Goal: Task Accomplishment & Management: Manage account settings

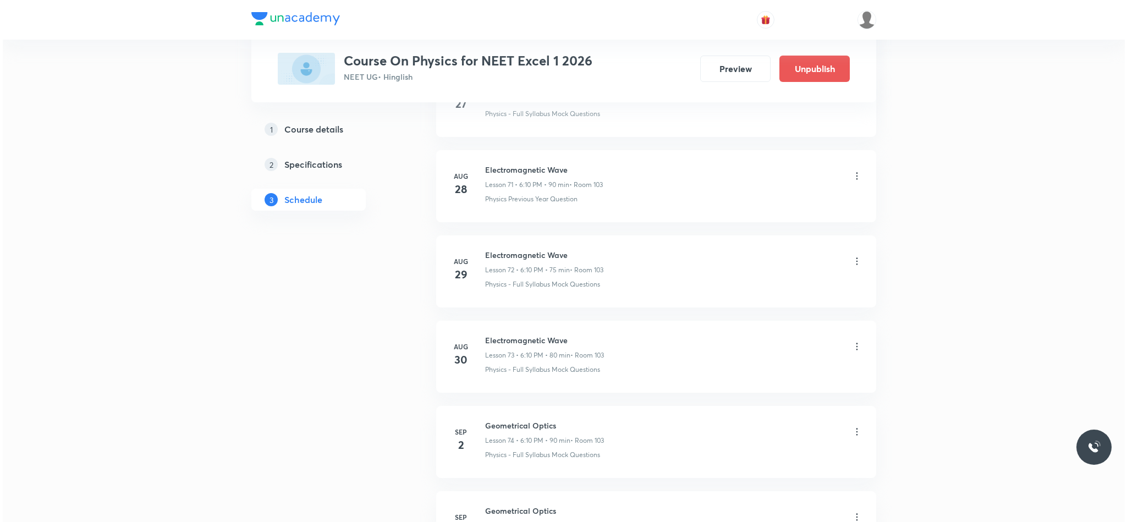
scroll to position [6869, 0]
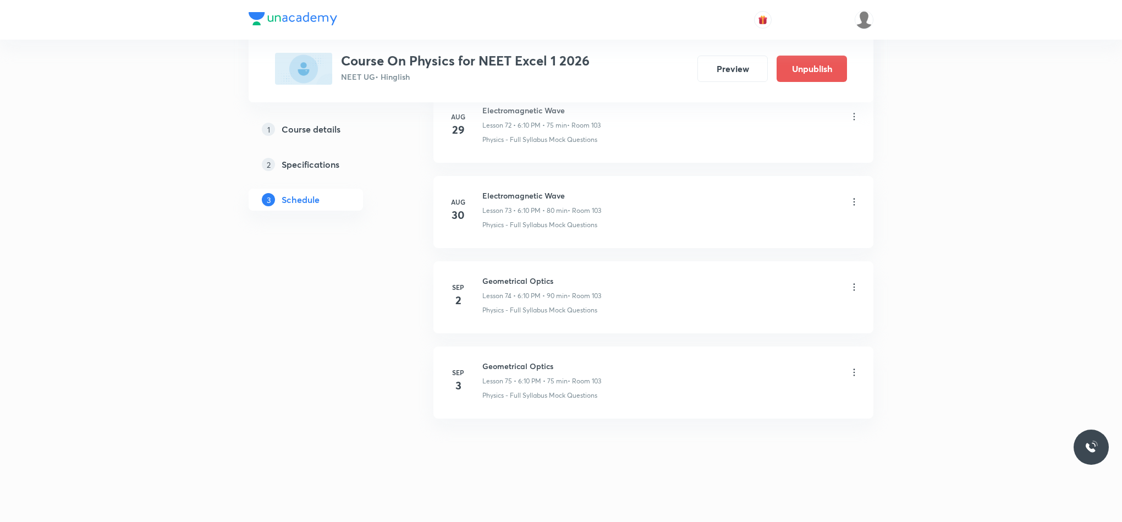
click at [859, 371] on icon at bounding box center [854, 372] width 11 height 11
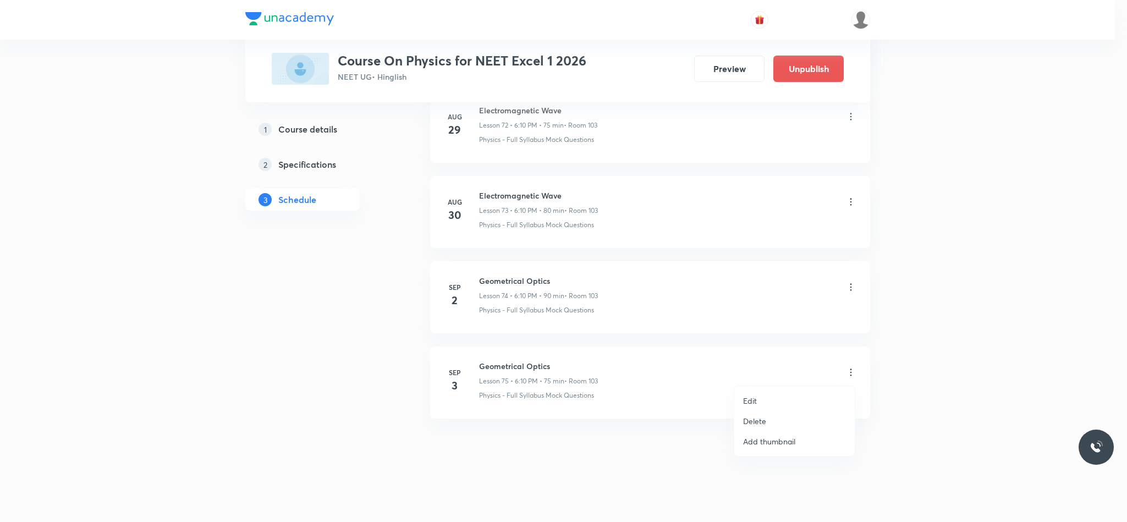
click at [787, 403] on li "Edit" at bounding box center [795, 401] width 121 height 20
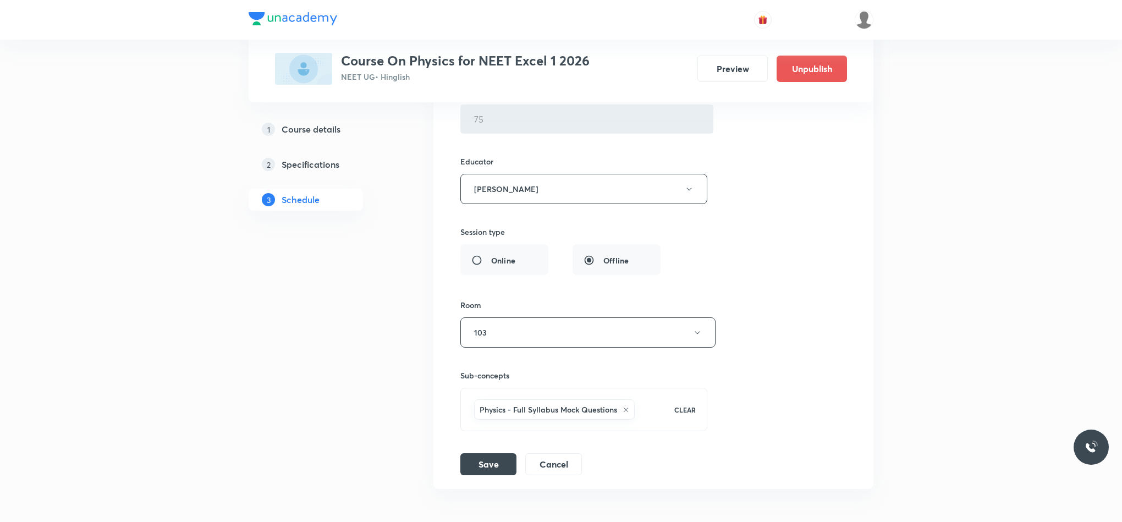
scroll to position [6788, 0]
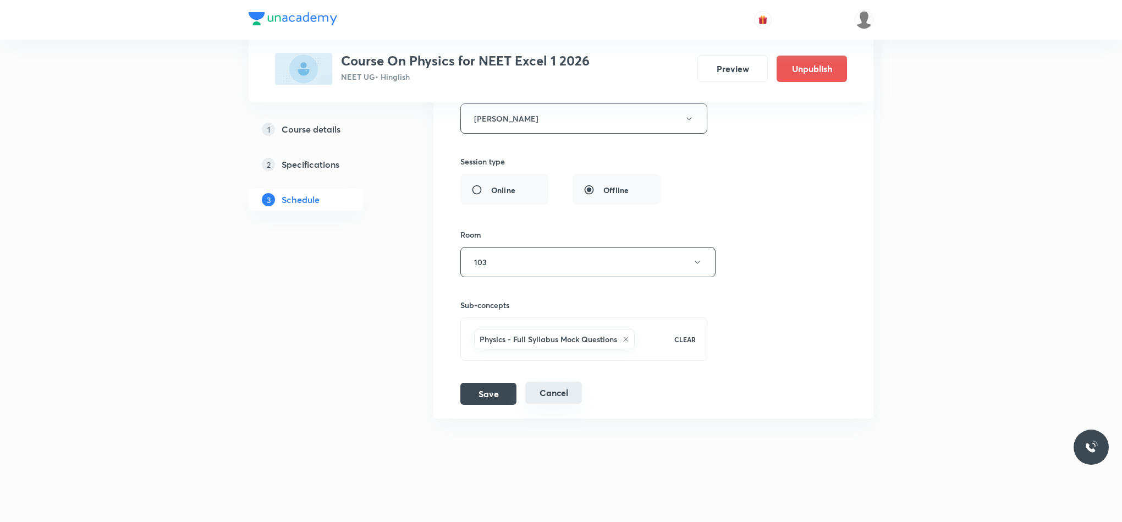
click at [579, 392] on button "Cancel" at bounding box center [553, 393] width 57 height 22
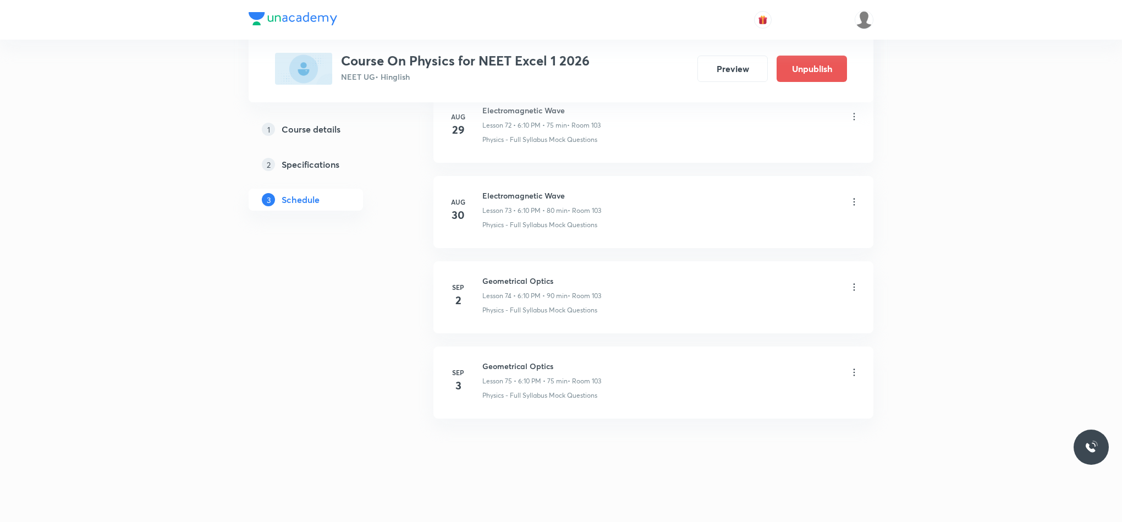
scroll to position [6291, 0]
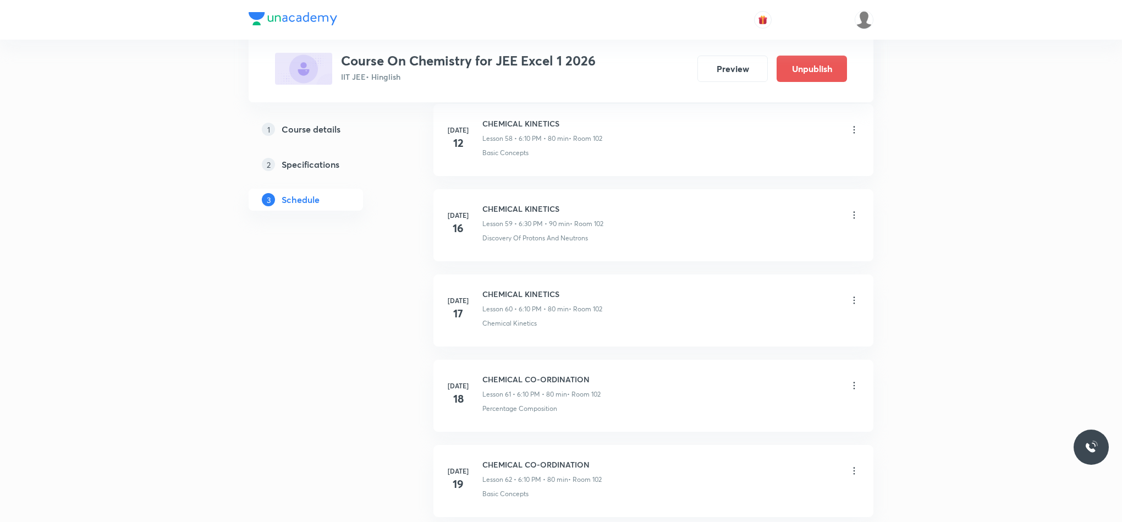
scroll to position [5593, 0]
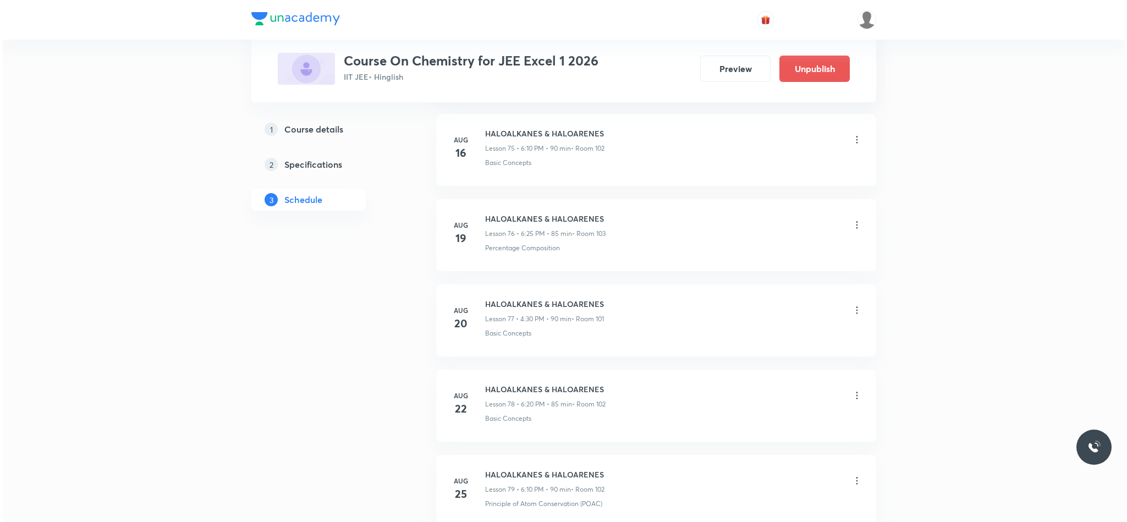
scroll to position [7582, 0]
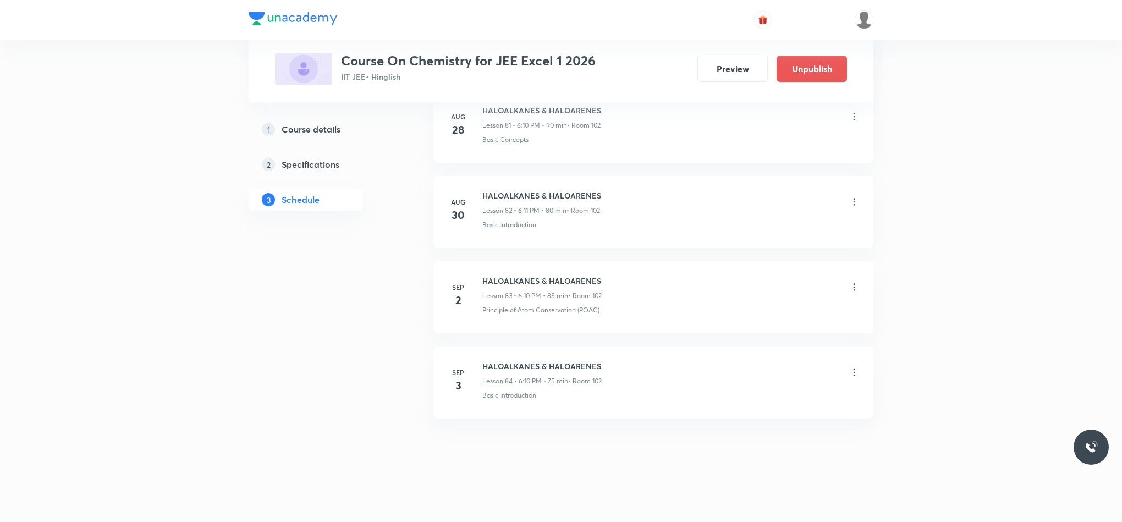
click at [856, 370] on icon at bounding box center [854, 372] width 11 height 11
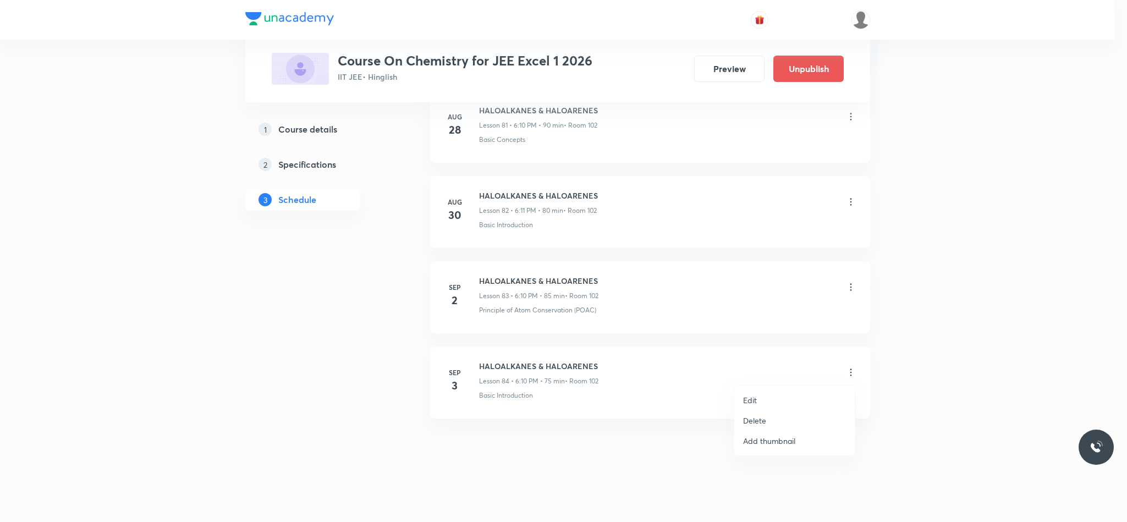
click at [763, 398] on li "Edit" at bounding box center [795, 400] width 121 height 20
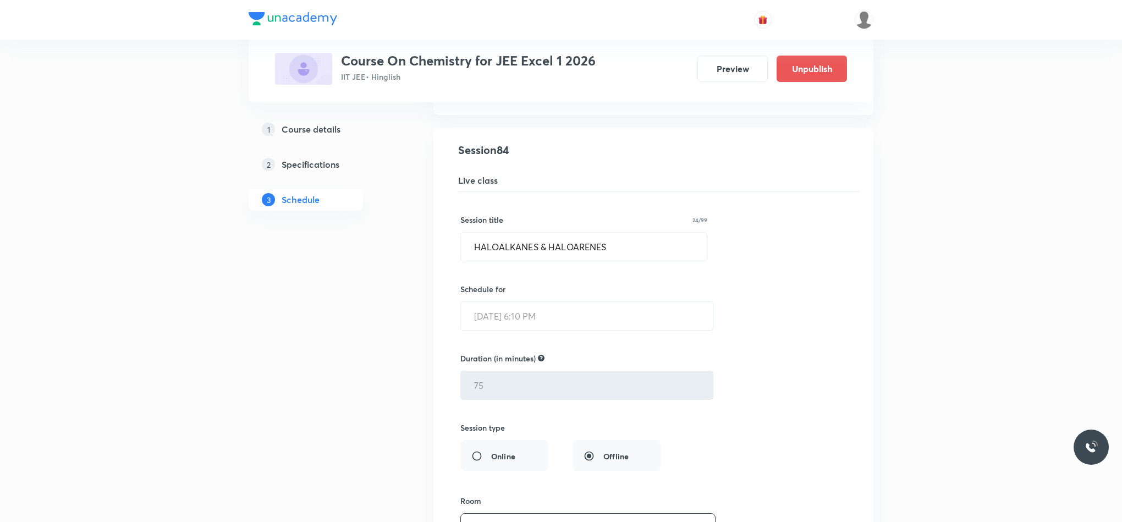
scroll to position [7500, 0]
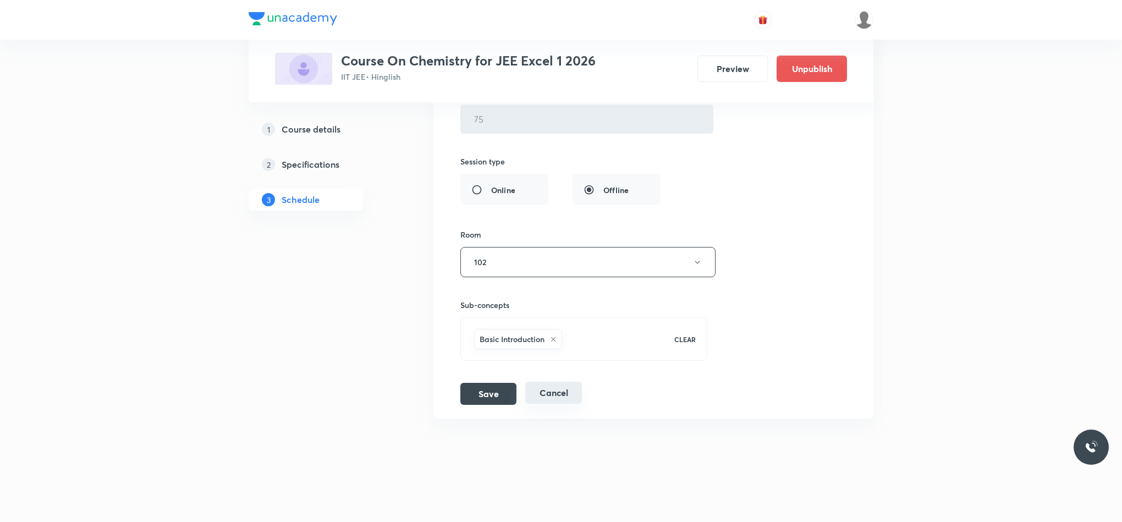
click at [558, 387] on button "Cancel" at bounding box center [553, 393] width 57 height 22
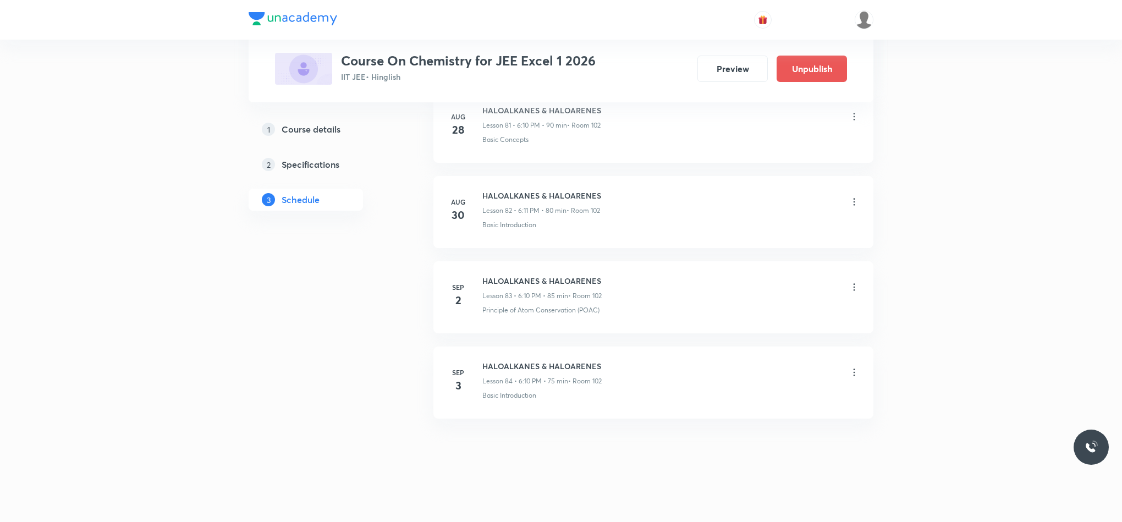
scroll to position [7073, 0]
